Goal: Information Seeking & Learning: Learn about a topic

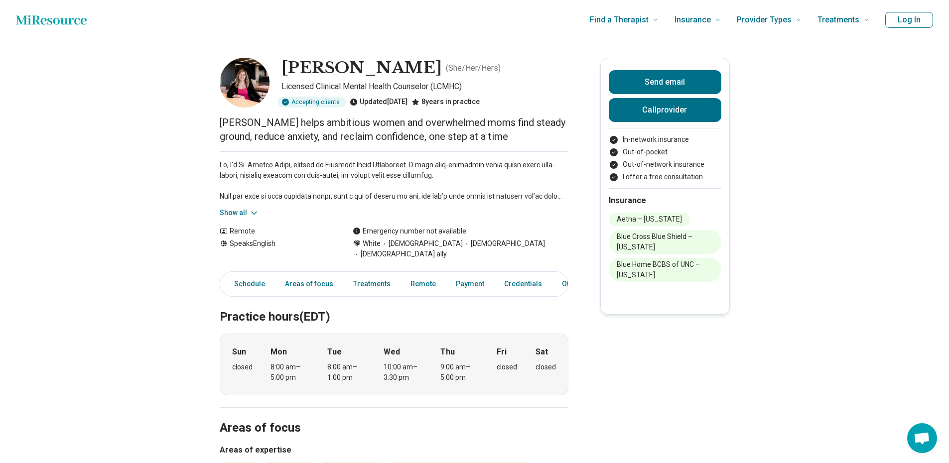
click at [243, 212] on button "Show all" at bounding box center [239, 213] width 39 height 10
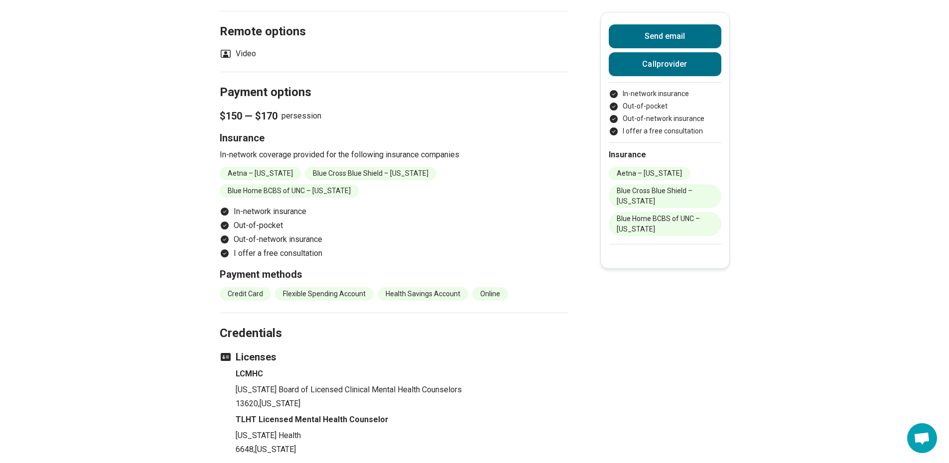
scroll to position [1146, 0]
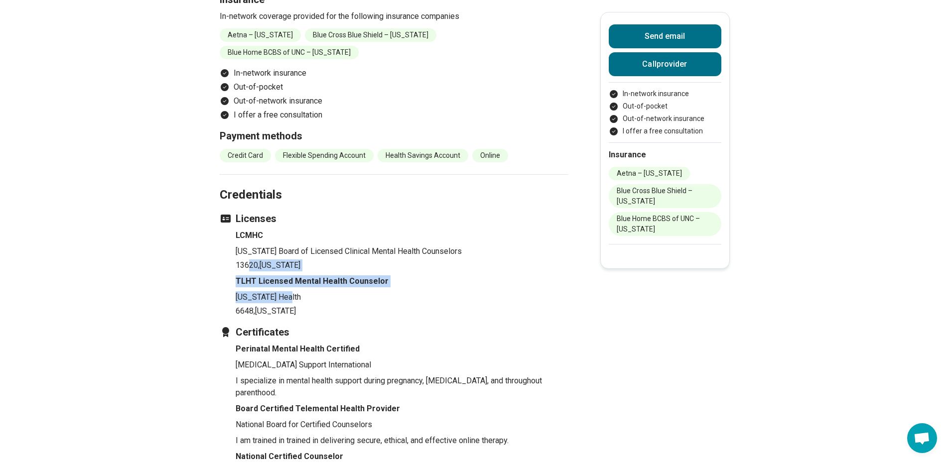
drag, startPoint x: 255, startPoint y: 259, endPoint x: 347, endPoint y: 285, distance: 96.2
click at [347, 285] on ul "LCMHC [US_STATE] Board of Licensed Clinical Mental Health Counselors 13620 , [U…" at bounding box center [394, 274] width 349 height 88
click at [347, 292] on p "[US_STATE] Health" at bounding box center [402, 298] width 333 height 12
drag, startPoint x: 300, startPoint y: 297, endPoint x: 261, endPoint y: 250, distance: 61.6
click at [261, 250] on ul "LCMHC [US_STATE] Board of Licensed Clinical Mental Health Counselors 13620 , [U…" at bounding box center [394, 274] width 349 height 88
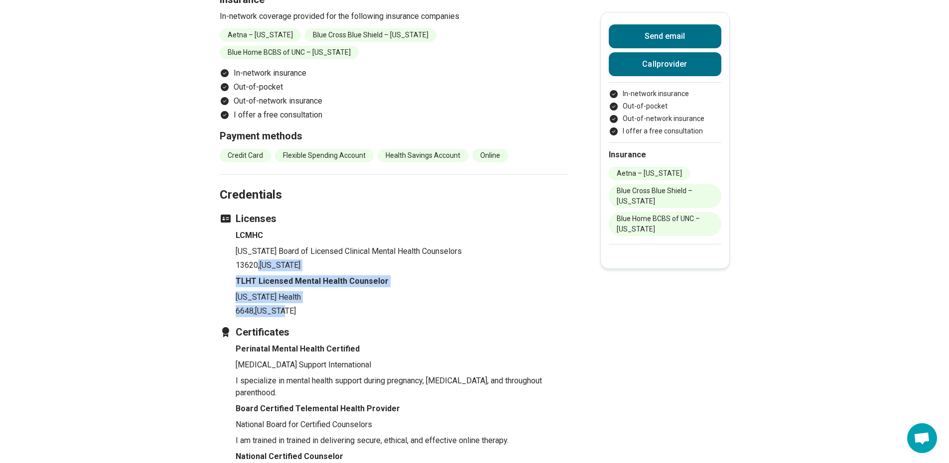
click at [261, 260] on p "13620 , [US_STATE]" at bounding box center [402, 266] width 333 height 12
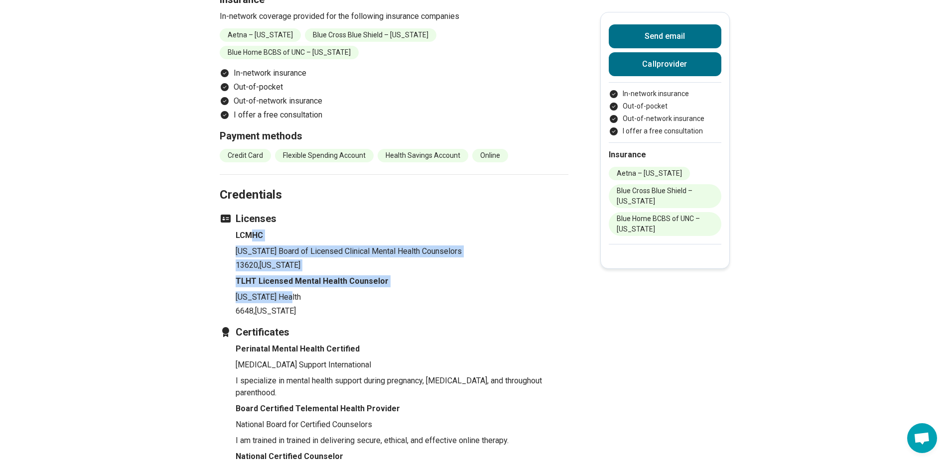
drag, startPoint x: 254, startPoint y: 231, endPoint x: 352, endPoint y: 283, distance: 111.0
click at [352, 283] on ul "LCMHC [US_STATE] Board of Licensed Clinical Mental Health Counselors 13620 , [U…" at bounding box center [394, 274] width 349 height 88
click at [352, 292] on p "[US_STATE] Health" at bounding box center [402, 298] width 333 height 12
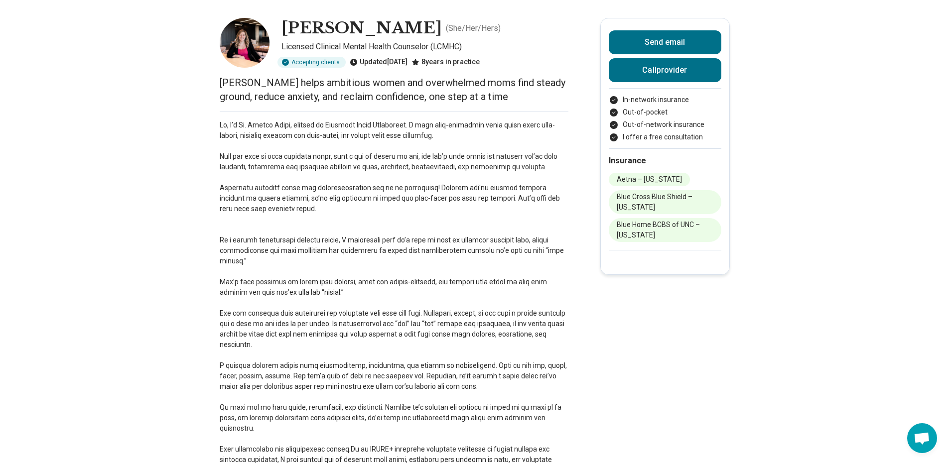
scroll to position [0, 0]
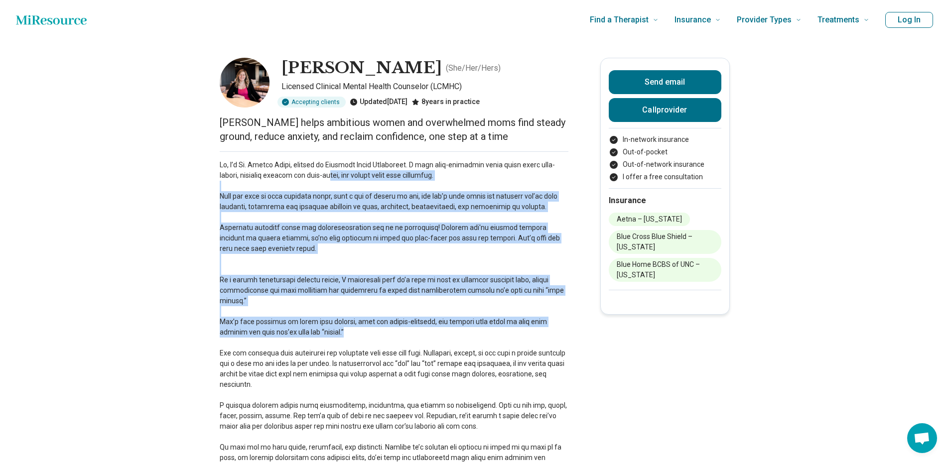
drag, startPoint x: 339, startPoint y: 180, endPoint x: 476, endPoint y: 328, distance: 202.0
click at [476, 328] on p at bounding box center [394, 343] width 349 height 366
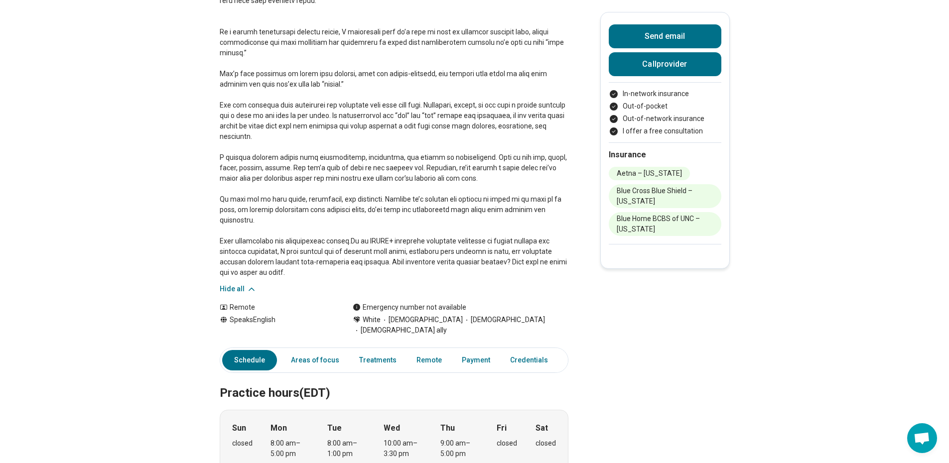
scroll to position [249, 0]
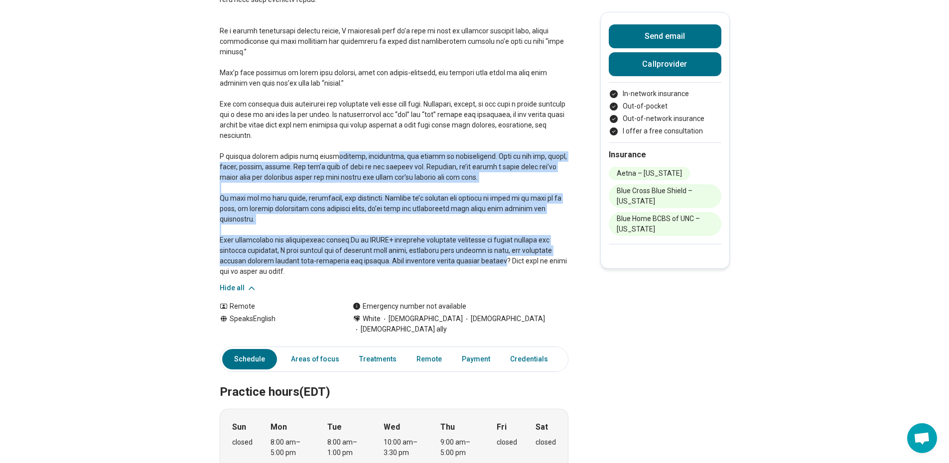
drag, startPoint x: 330, startPoint y: 161, endPoint x: 475, endPoint y: 257, distance: 174.4
click at [475, 257] on p at bounding box center [394, 94] width 349 height 366
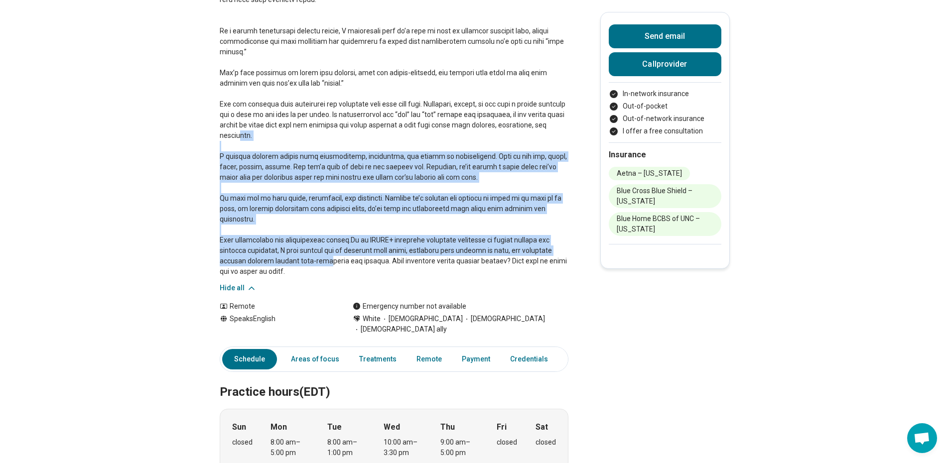
drag, startPoint x: 302, startPoint y: 262, endPoint x: 256, endPoint y: 140, distance: 130.4
click at [256, 140] on p at bounding box center [394, 94] width 349 height 366
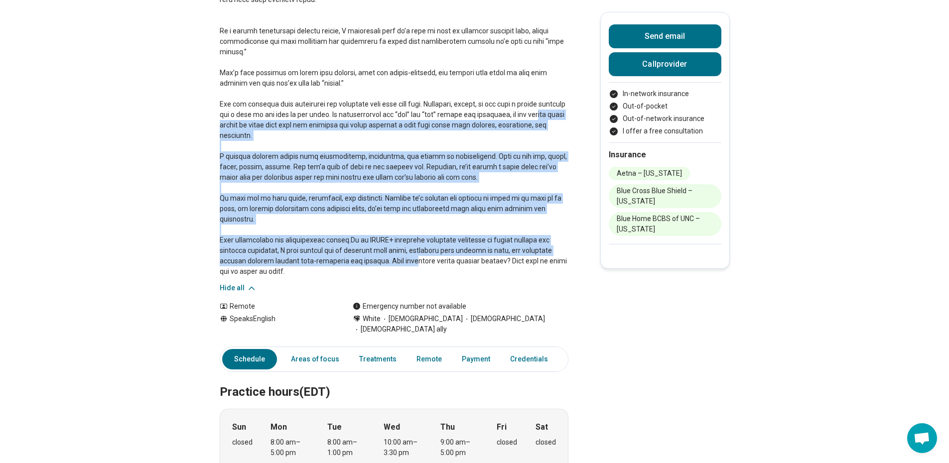
drag, startPoint x: 236, startPoint y: 122, endPoint x: 392, endPoint y: 263, distance: 209.9
click at [392, 263] on p at bounding box center [394, 94] width 349 height 366
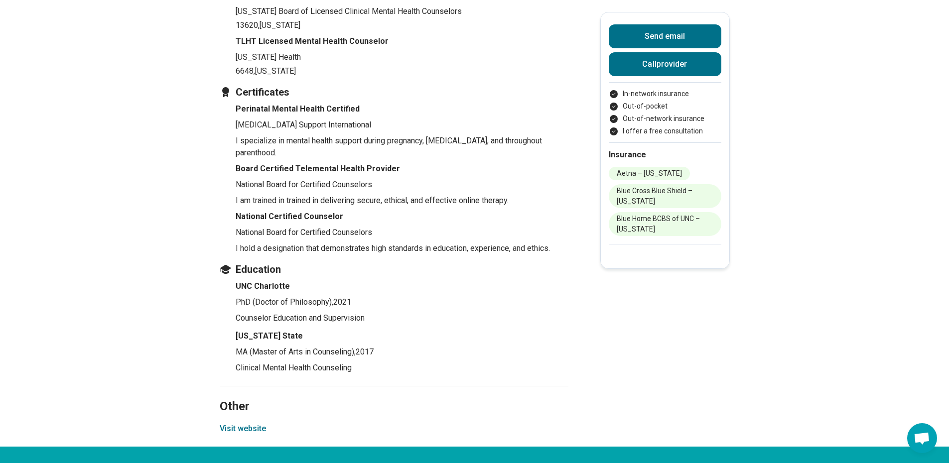
scroll to position [1495, 0]
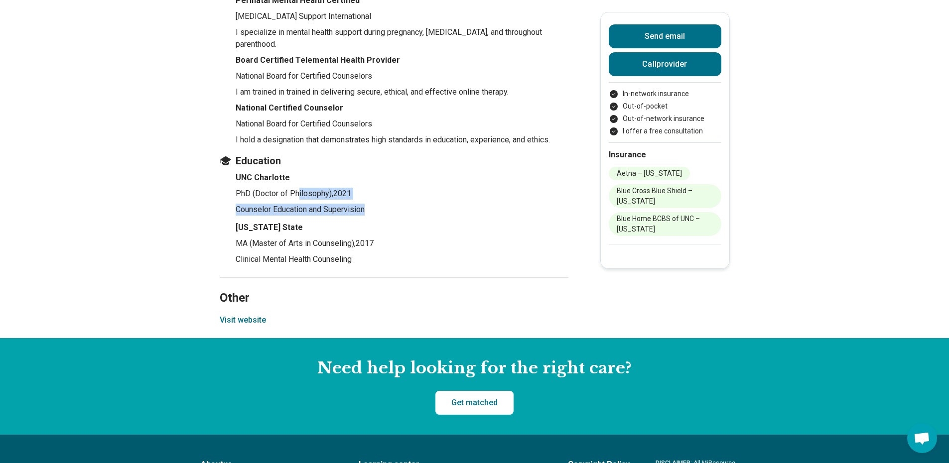
drag, startPoint x: 301, startPoint y: 181, endPoint x: 372, endPoint y: 194, distance: 71.9
click at [372, 194] on li "UNC Charlotte PhD (Doctor of Philosophy) , 2021 Counselor Education and Supervi…" at bounding box center [402, 194] width 333 height 44
click at [372, 204] on p "Counselor Education and Supervision" at bounding box center [402, 210] width 333 height 12
drag, startPoint x: 259, startPoint y: 162, endPoint x: 382, endPoint y: 190, distance: 126.2
click at [382, 190] on li "UNC Charlotte PhD (Doctor of Philosophy) , 2021 Counselor Education and Supervi…" at bounding box center [402, 194] width 333 height 44
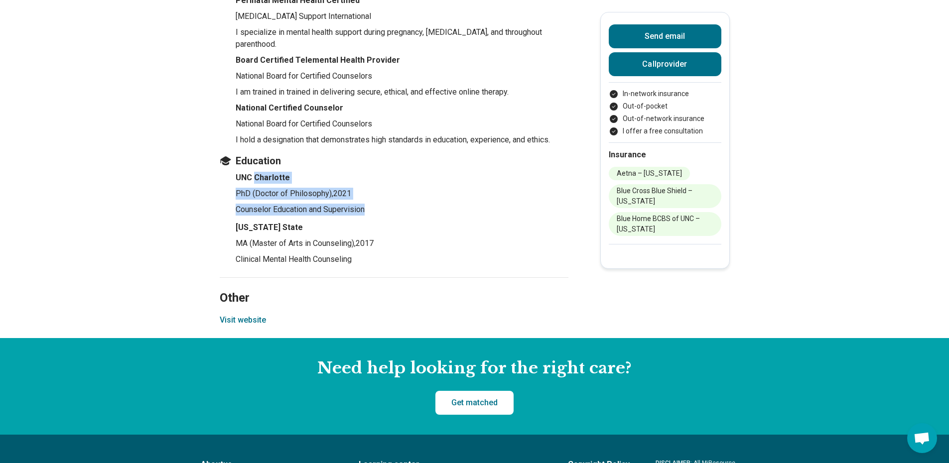
click at [382, 190] on li "UNC Charlotte PhD (Doctor of Philosophy) , 2021 Counselor Education and Supervi…" at bounding box center [402, 194] width 333 height 44
